Goal: Task Accomplishment & Management: Use online tool/utility

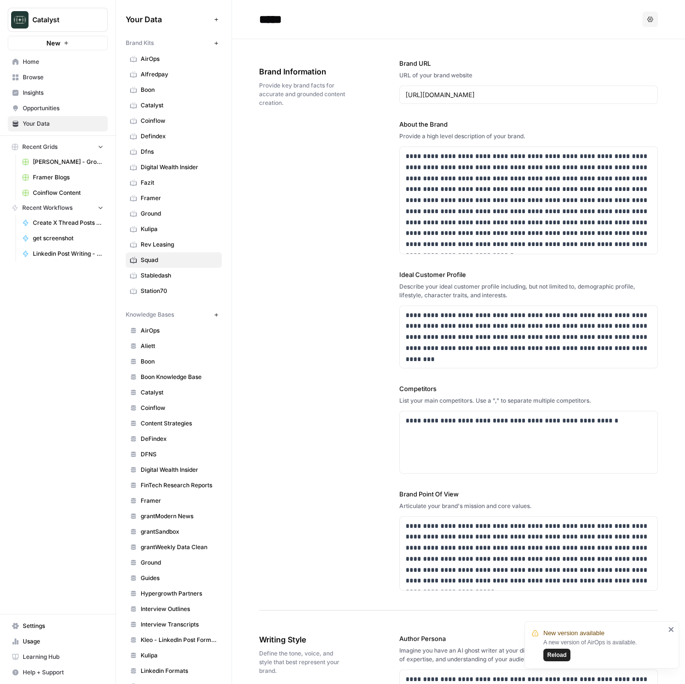
scroll to position [974, 0]
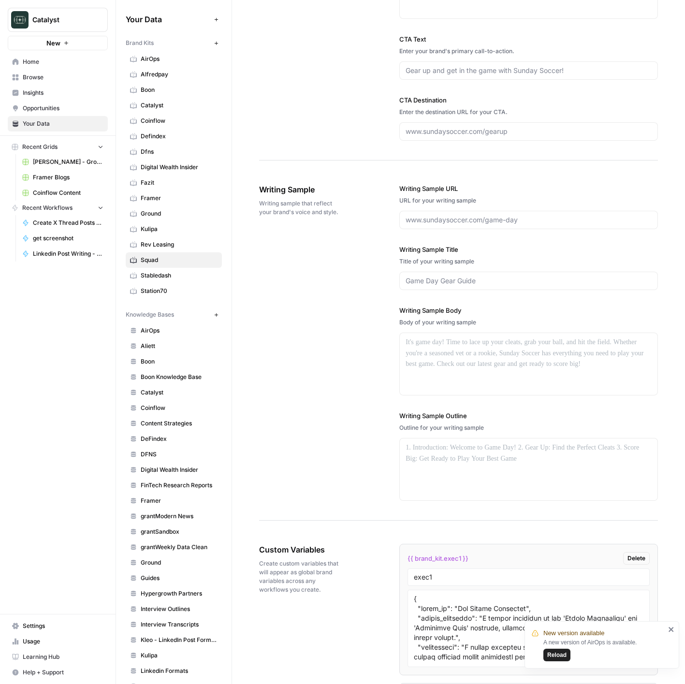
click at [52, 66] on link "Home" at bounding box center [58, 61] width 100 height 15
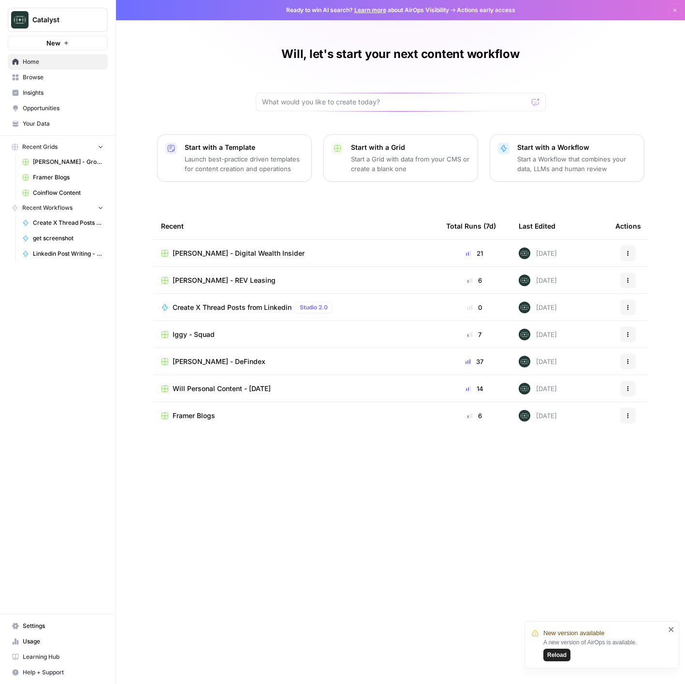
click at [206, 334] on span "Iggy - Squad" at bounding box center [193, 334] width 42 height 10
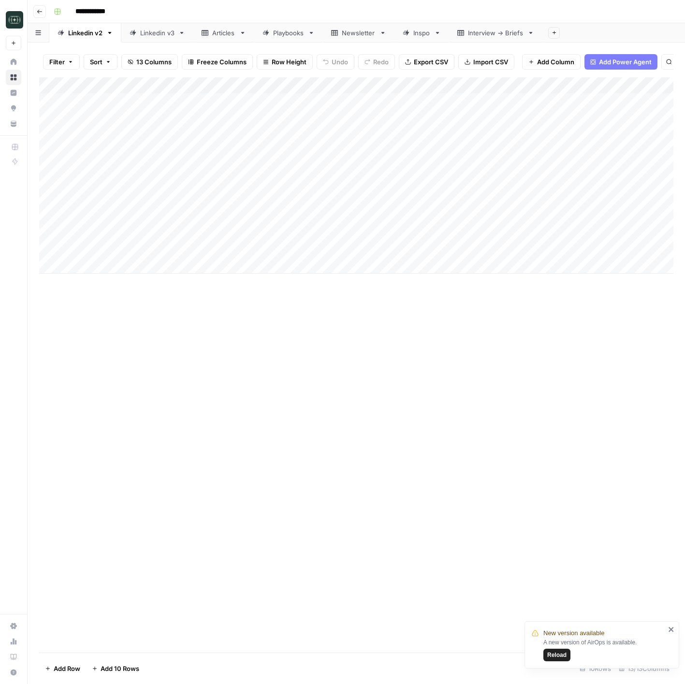
click at [154, 33] on div "Linkedin v3" at bounding box center [157, 33] width 34 height 10
click at [488, 446] on div "Add Column" at bounding box center [356, 306] width 634 height 459
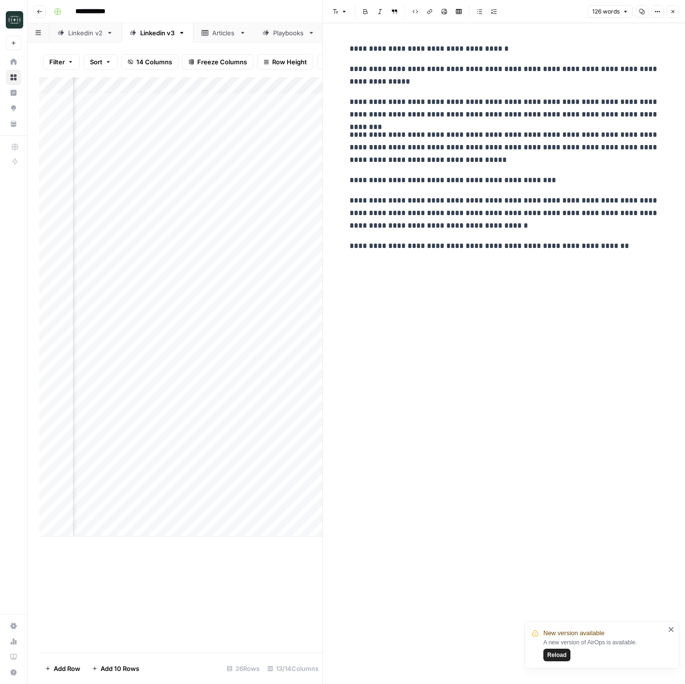
click at [671, 15] on button "Close" at bounding box center [672, 11] width 13 height 13
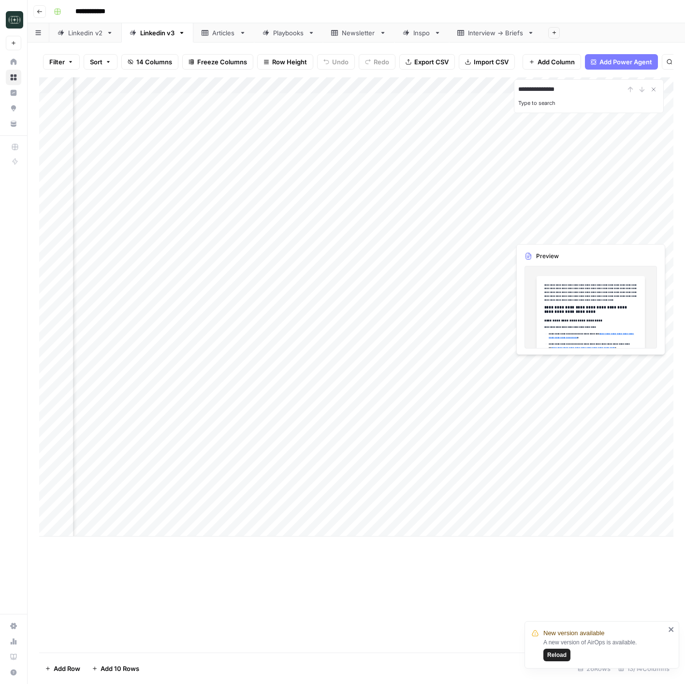
type input "**********"
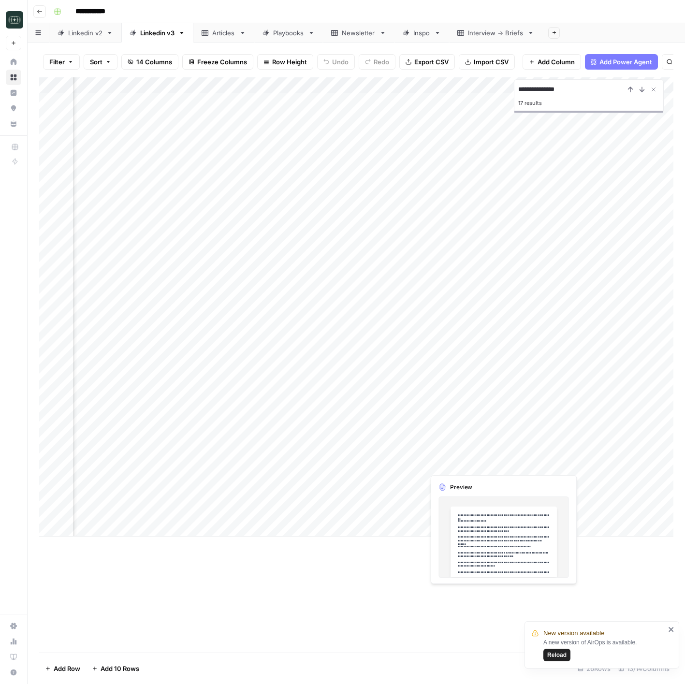
click at [479, 468] on div "Add Column" at bounding box center [356, 306] width 634 height 459
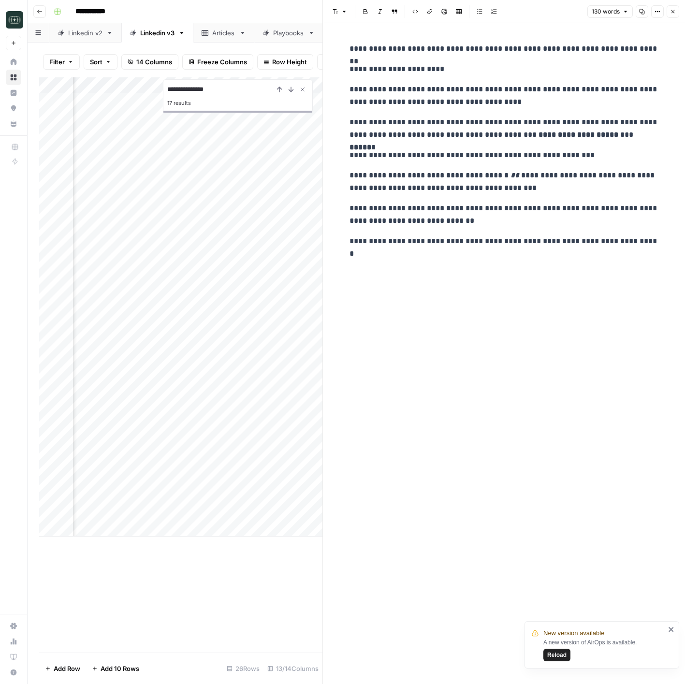
click at [673, 14] on icon "button" at bounding box center [673, 12] width 6 height 6
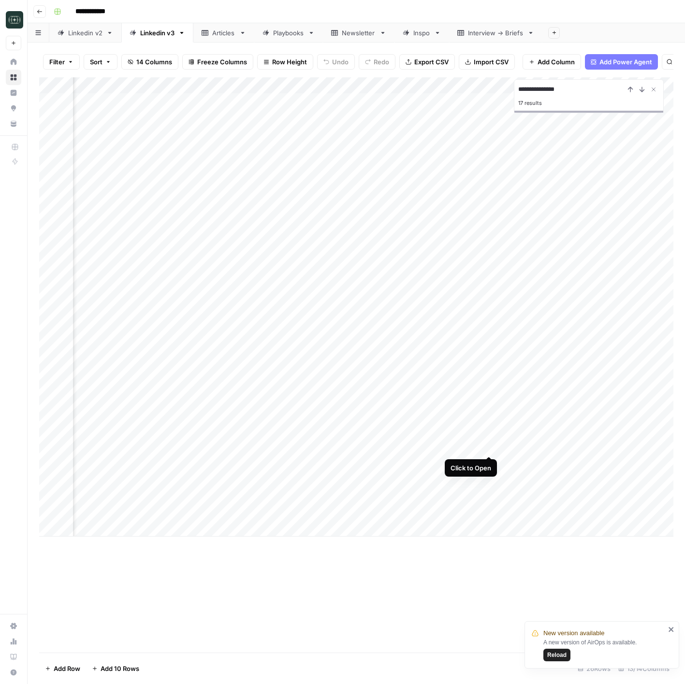
click at [490, 445] on div "Add Column" at bounding box center [356, 306] width 634 height 459
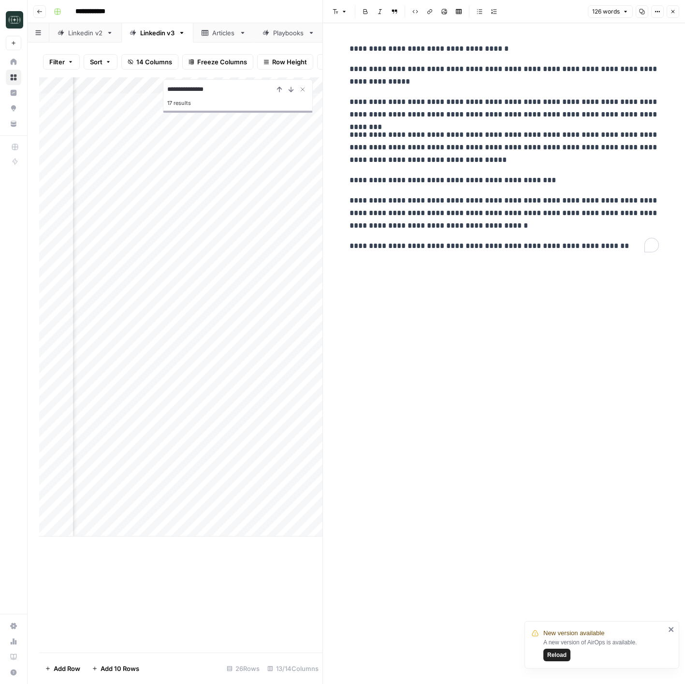
click at [474, 223] on p "**********" at bounding box center [503, 213] width 309 height 38
